Goal: Transaction & Acquisition: Subscribe to service/newsletter

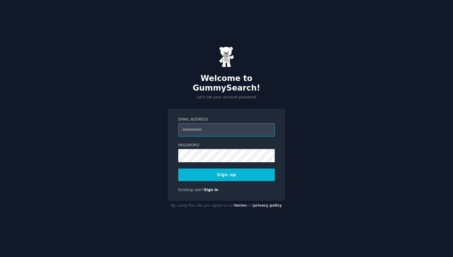
click at [203, 127] on input "Email Address" at bounding box center [226, 129] width 97 height 13
type input "******"
click at [194, 130] on input "Email Address" at bounding box center [226, 129] width 97 height 13
type input "**********"
click at [183, 172] on button "Sign up" at bounding box center [226, 174] width 97 height 13
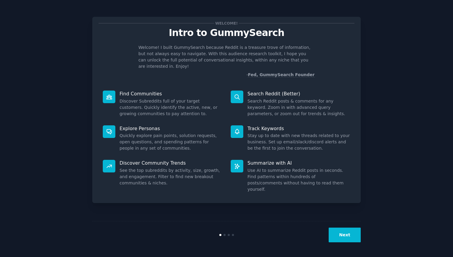
click at [340, 234] on button "Next" at bounding box center [345, 234] width 32 height 15
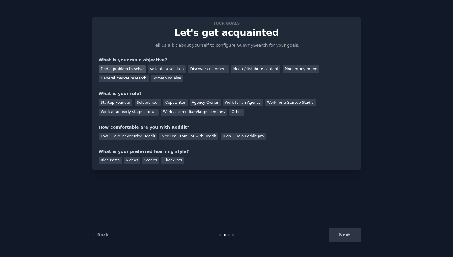
click at [132, 67] on div "Find a problem to solve" at bounding box center [122, 68] width 47 height 7
click at [160, 68] on div "Validate a solution" at bounding box center [167, 68] width 38 height 7
click at [127, 68] on div "Find a problem to solve" at bounding box center [122, 68] width 47 height 7
click at [116, 102] on div "Startup Founder" at bounding box center [116, 102] width 34 height 7
click at [136, 102] on div "Solopreneur" at bounding box center [148, 102] width 26 height 7
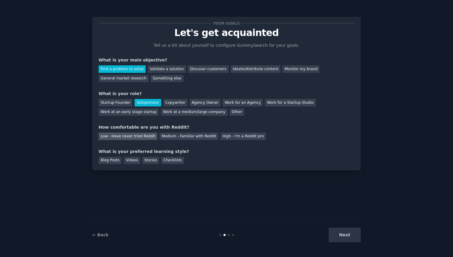
click at [147, 137] on div "Low - Have never tried Reddit" at bounding box center [128, 135] width 59 height 7
click at [126, 159] on div "Videos" at bounding box center [132, 160] width 16 height 7
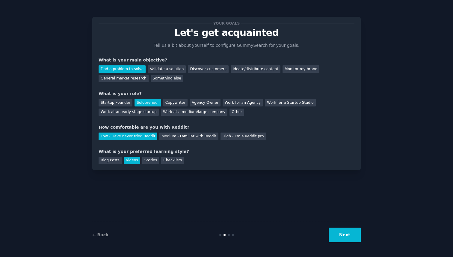
click at [355, 236] on button "Next" at bounding box center [345, 234] width 32 height 15
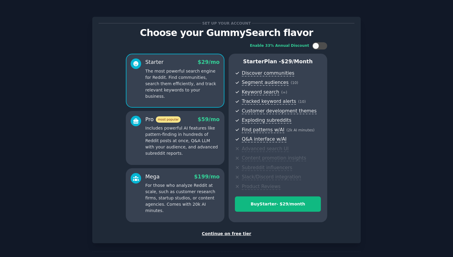
click at [224, 231] on div "Continue on free tier" at bounding box center [227, 233] width 256 height 6
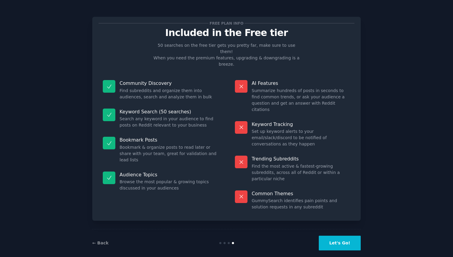
click at [358, 236] on button "Let's Go!" at bounding box center [340, 243] width 42 height 15
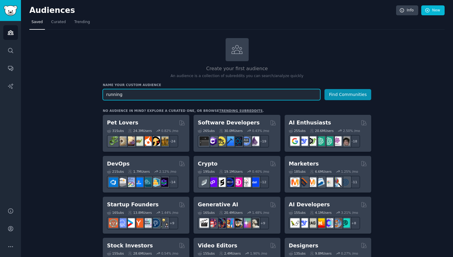
type input "running"
click at [325, 89] on button "Find Communities" at bounding box center [348, 94] width 47 height 11
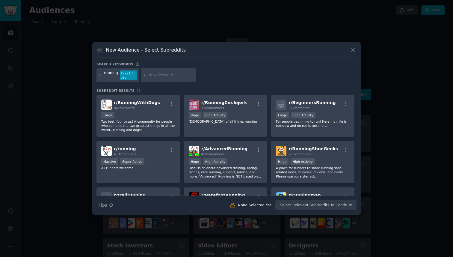
click at [171, 74] on input "text" at bounding box center [171, 75] width 46 height 5
type input "running gear"
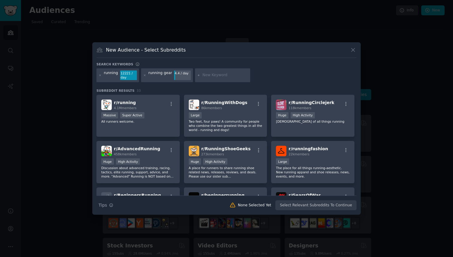
click at [100, 73] on div at bounding box center [100, 75] width 3 height 10
click at [100, 75] on icon at bounding box center [99, 74] width 1 height 1
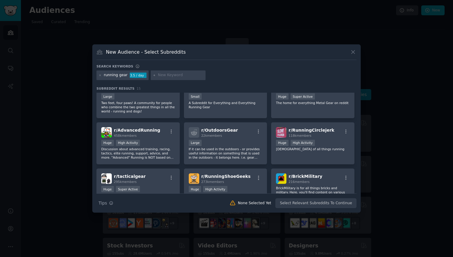
scroll to position [71, 0]
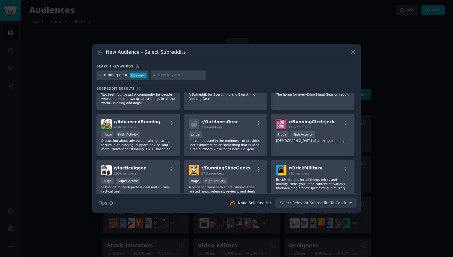
click at [101, 73] on div at bounding box center [100, 75] width 3 height 5
click at [98, 76] on div "running gear 3.5 / day" at bounding box center [123, 75] width 52 height 10
click at [99, 75] on icon at bounding box center [100, 75] width 3 height 3
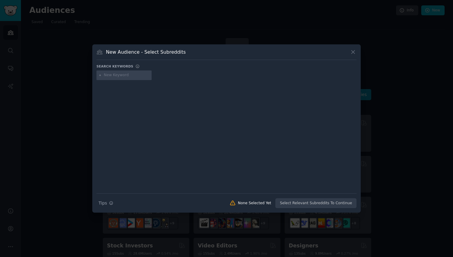
click at [132, 79] on div at bounding box center [124, 75] width 55 height 10
click at [130, 77] on input "text" at bounding box center [127, 75] width 46 height 5
type input "running app"
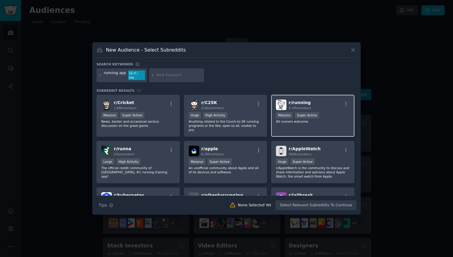
click at [291, 100] on span "r/ running" at bounding box center [300, 102] width 22 height 5
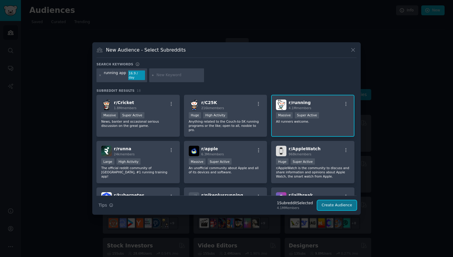
click at [339, 203] on button "Create Audience" at bounding box center [337, 205] width 40 height 10
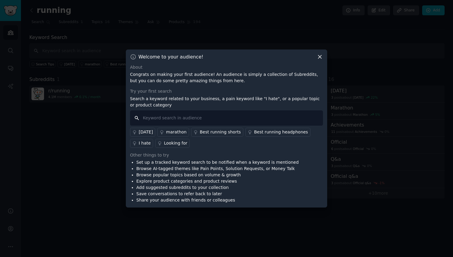
click at [212, 123] on input "text" at bounding box center [226, 117] width 193 height 15
type input "running app"
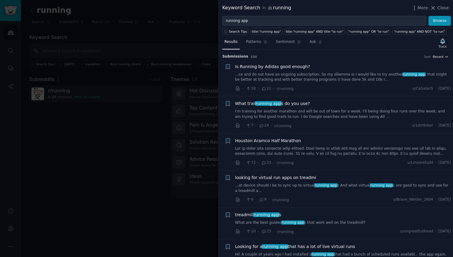
click at [445, 57] on icon "button" at bounding box center [447, 57] width 4 height 4
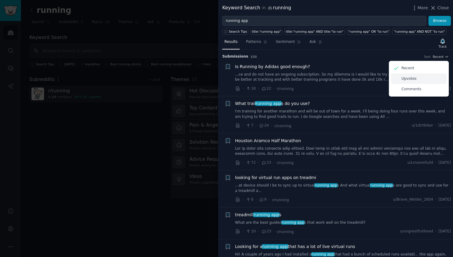
click at [411, 78] on p "Upvotes" at bounding box center [409, 78] width 15 height 5
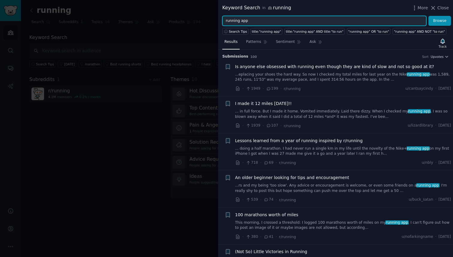
click at [281, 22] on input "running app" at bounding box center [324, 21] width 204 height 10
click at [429, 16] on button "Browse" at bounding box center [440, 21] width 22 height 10
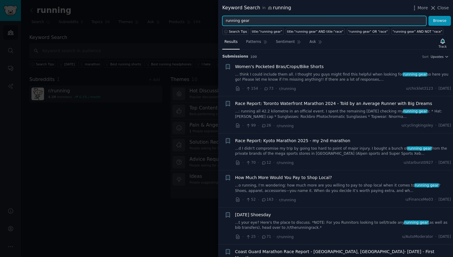
click at [281, 22] on input "running gear" at bounding box center [324, 21] width 204 height 10
type input "run clubs"
click at [429, 16] on button "Browse" at bounding box center [440, 21] width 22 height 10
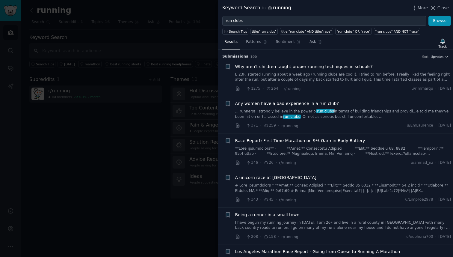
click at [435, 59] on li "+ Why aren't children taught proper running techniques in schools? · 1275 · 264…" at bounding box center [335, 77] width 235 height 37
click at [436, 56] on span "Upvotes" at bounding box center [437, 57] width 13 height 4
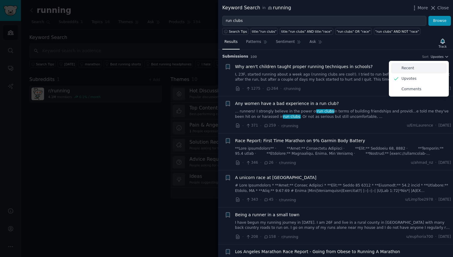
click at [429, 65] on div "Recent" at bounding box center [419, 68] width 56 height 10
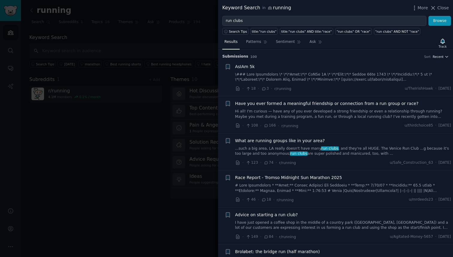
click at [437, 55] on span "Recent" at bounding box center [438, 57] width 11 height 4
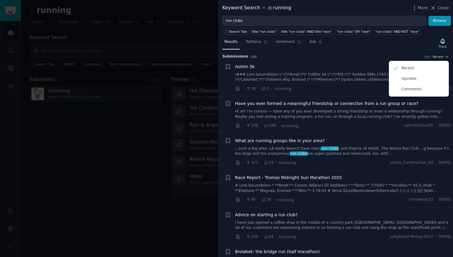
click at [359, 133] on li "+ What are running groups like in your area? ...such a big area, LA really does…" at bounding box center [335, 151] width 235 height 37
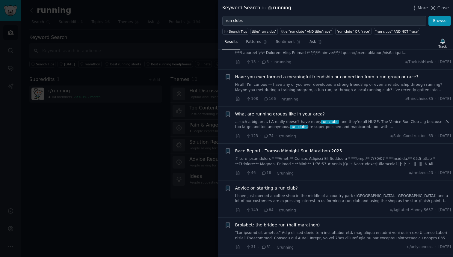
scroll to position [61, 0]
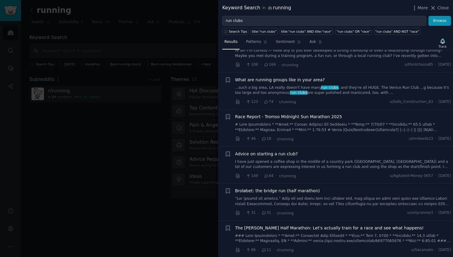
click at [269, 153] on span "Advice on starting a run club?" at bounding box center [266, 154] width 63 height 6
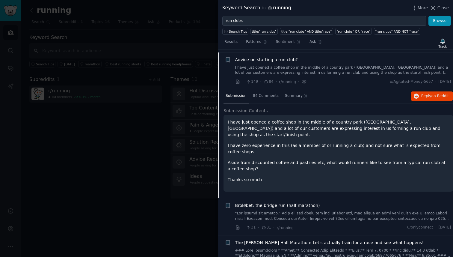
scroll to position [157, 0]
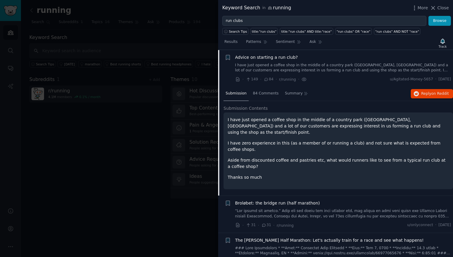
click at [83, 31] on div at bounding box center [226, 128] width 453 height 257
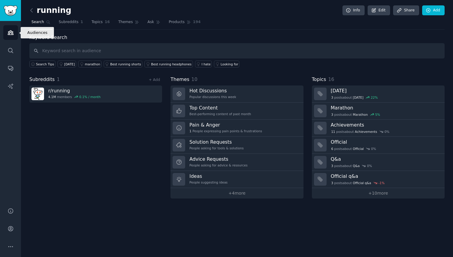
click at [7, 37] on link "Audiences" at bounding box center [10, 32] width 15 height 15
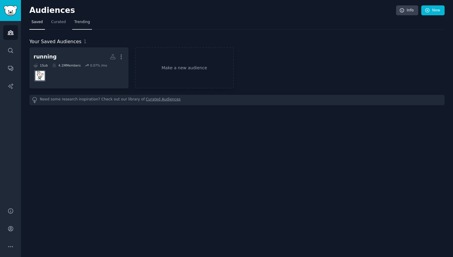
click at [76, 23] on span "Trending" at bounding box center [82, 21] width 16 height 5
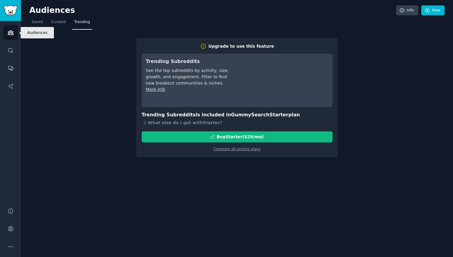
click at [8, 28] on link "Audiences" at bounding box center [10, 32] width 15 height 15
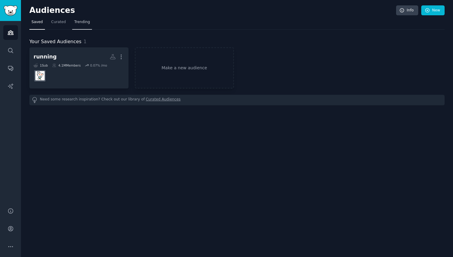
click at [78, 22] on span "Trending" at bounding box center [82, 21] width 16 height 5
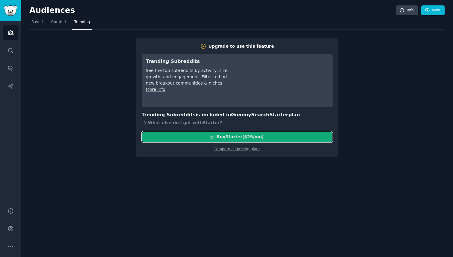
click at [187, 135] on div "Buy Starter ($ 29 /mo )" at bounding box center [237, 137] width 190 height 6
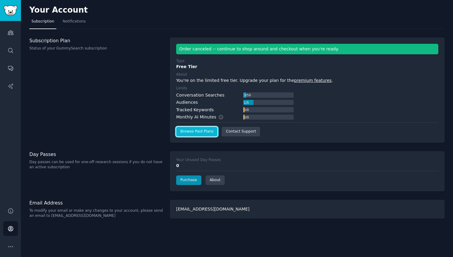
click at [202, 134] on link "Browse Paid Plans" at bounding box center [196, 132] width 41 height 10
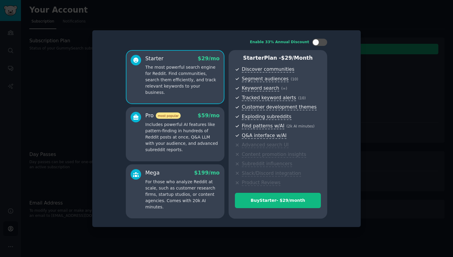
click at [169, 129] on p "Includes powerful AI features like pattern-finding in hundreds of Reddit posts …" at bounding box center [182, 136] width 74 height 31
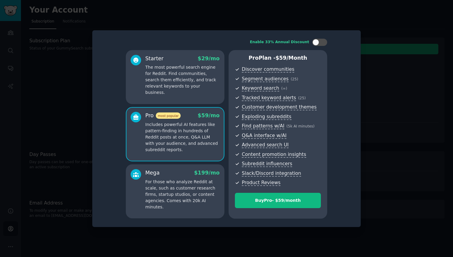
click at [188, 66] on p "The most powerful search engine for Reddit. Find communities, search them effic…" at bounding box center [182, 79] width 74 height 31
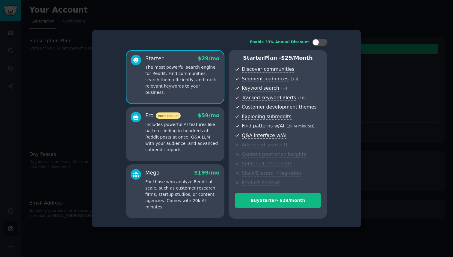
click at [207, 129] on p "Includes powerful AI features like pattern-finding in hundreds of Reddit posts …" at bounding box center [182, 136] width 74 height 31
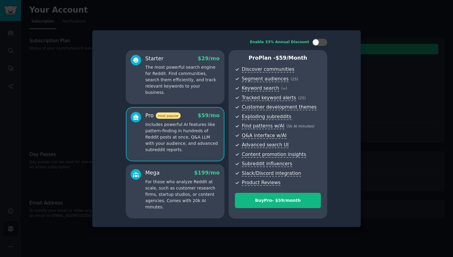
click at [193, 91] on div "Starter $ 29 /mo The most powerful search engine for Reddit. Find communities, …" at bounding box center [175, 77] width 99 height 54
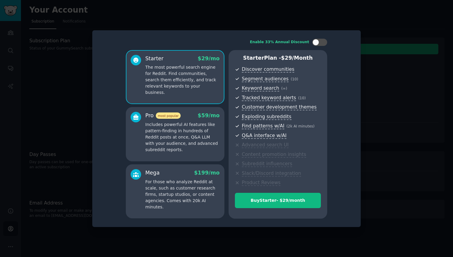
click at [216, 130] on p "Includes powerful AI features like pattern-finding in hundreds of Reddit posts …" at bounding box center [182, 136] width 74 height 31
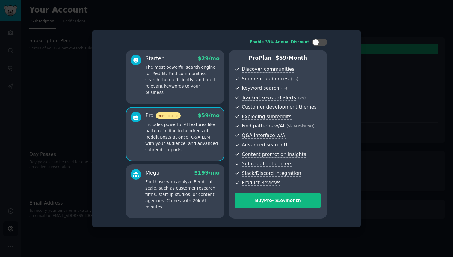
click at [192, 87] on p "The most powerful search engine for Reddit. Find communities, search them effic…" at bounding box center [182, 79] width 74 height 31
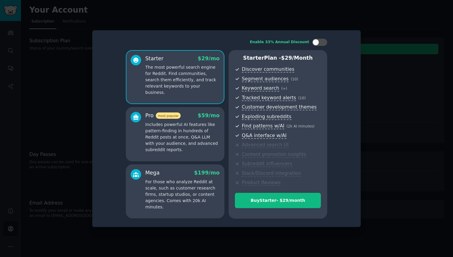
click at [194, 156] on div "Pro most popular $ 59 /mo Includes powerful AI features like pattern-finding in…" at bounding box center [175, 134] width 99 height 54
